Goal: Information Seeking & Learning: Find contact information

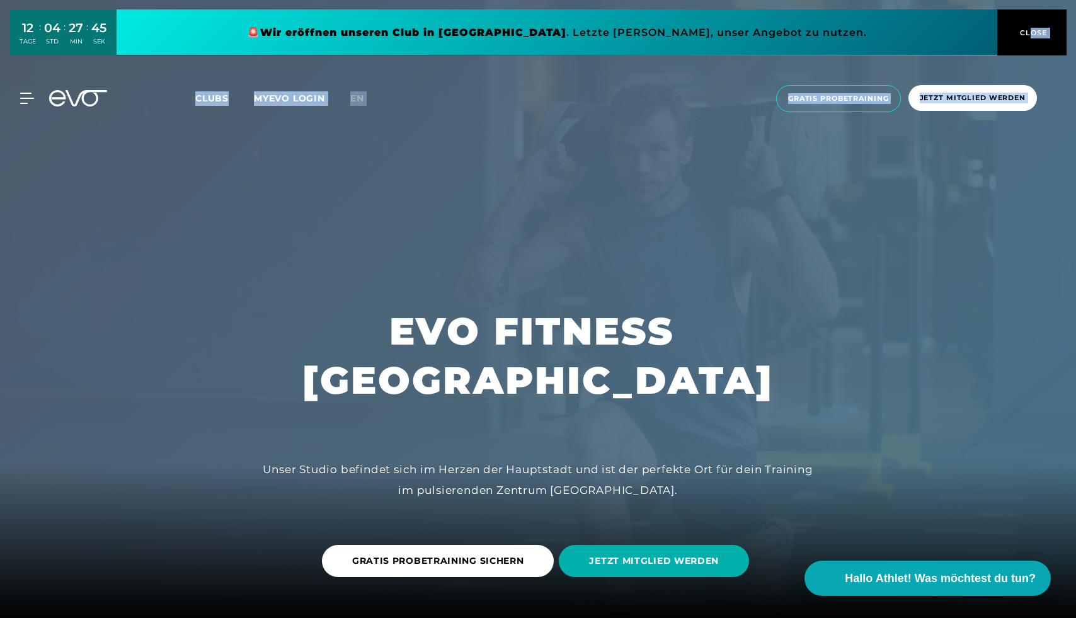
click at [1032, 32] on span "CLOSE" at bounding box center [1032, 32] width 31 height 11
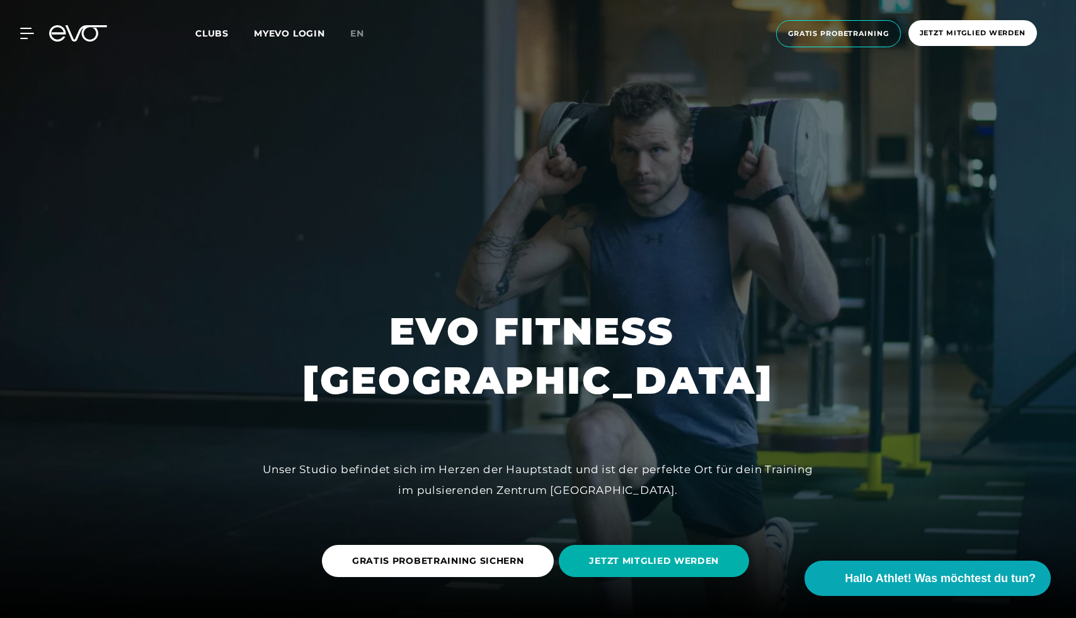
drag, startPoint x: 1077, startPoint y: 45, endPoint x: 1077, endPoint y: 118, distance: 73.1
drag, startPoint x: 1077, startPoint y: 113, endPoint x: 1077, endPoint y: 81, distance: 31.5
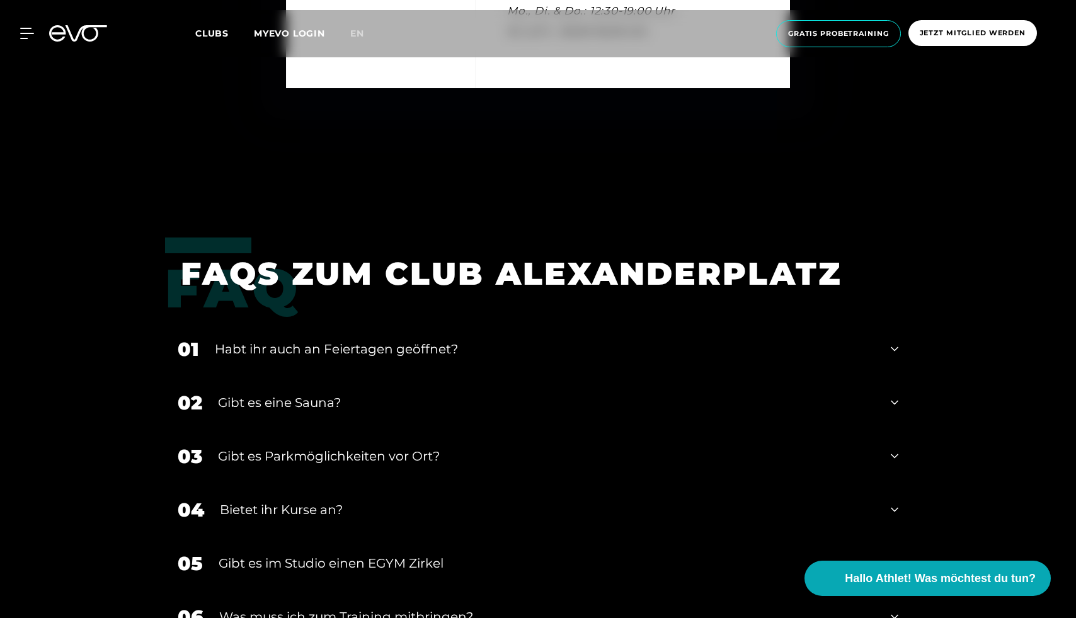
scroll to position [4818, 0]
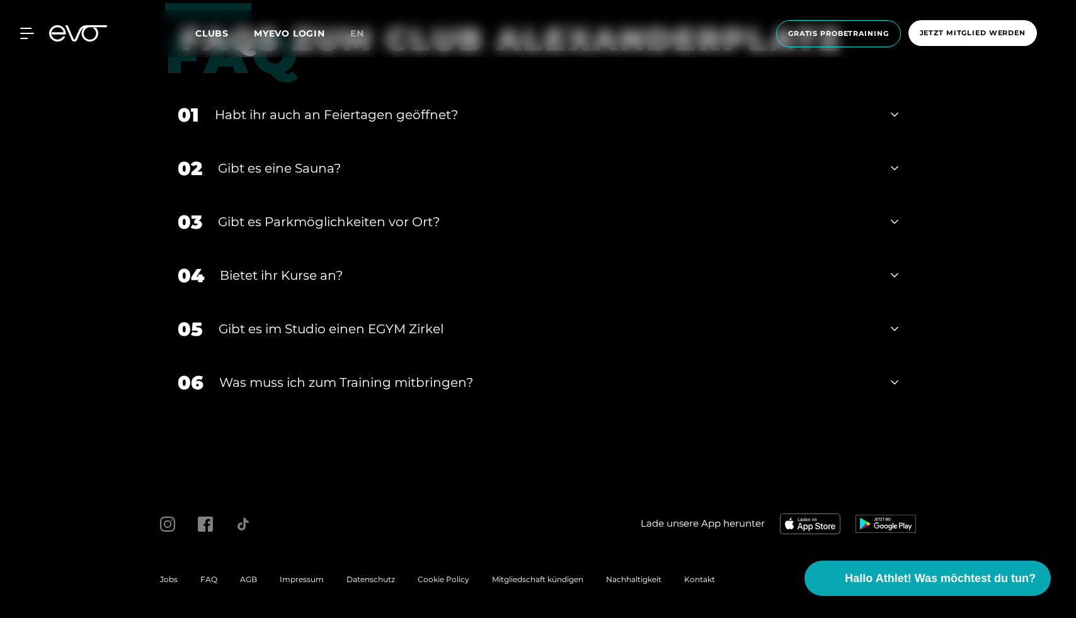
click at [315, 576] on span "Impressum" at bounding box center [302, 578] width 44 height 9
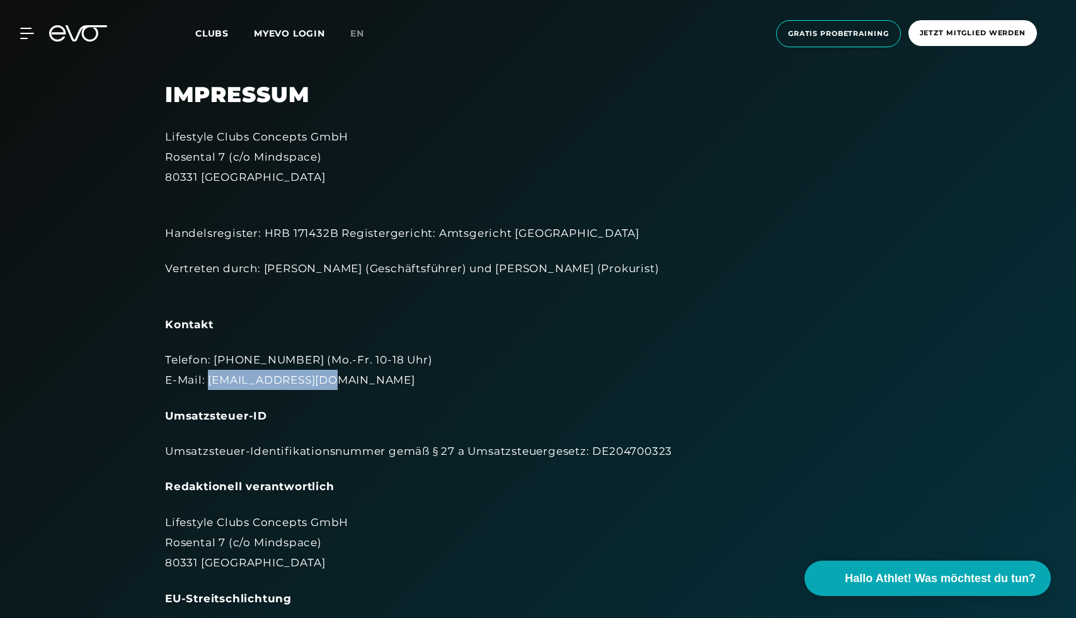
drag, startPoint x: 330, startPoint y: 378, endPoint x: 206, endPoint y: 387, distance: 124.4
click at [206, 387] on div "Telefon: [PHONE_NUMBER] (Mo.-Fr. 10-18 Uhr) E-Mail: [EMAIL_ADDRESS][DOMAIN_NAME]" at bounding box center [538, 370] width 746 height 41
copy div "[EMAIL_ADDRESS][DOMAIN_NAME]"
